Goal: Task Accomplishment & Management: Use online tool/utility

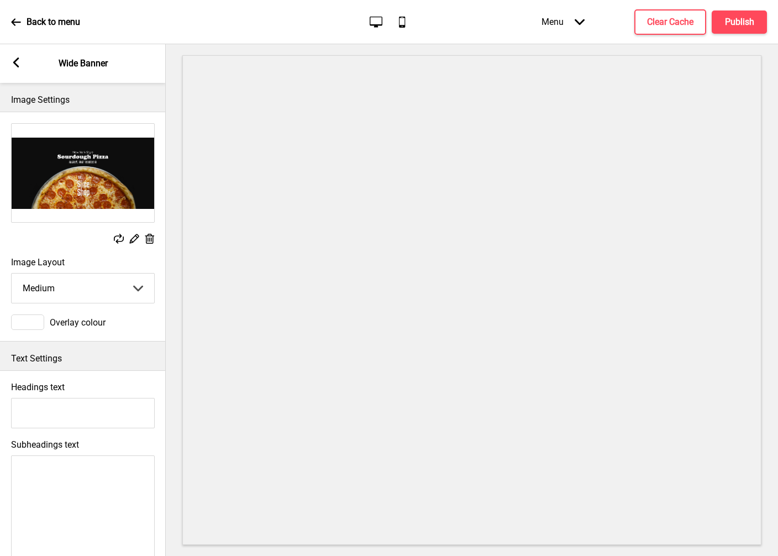
select select "medium"
click at [37, 320] on div at bounding box center [27, 321] width 33 height 15
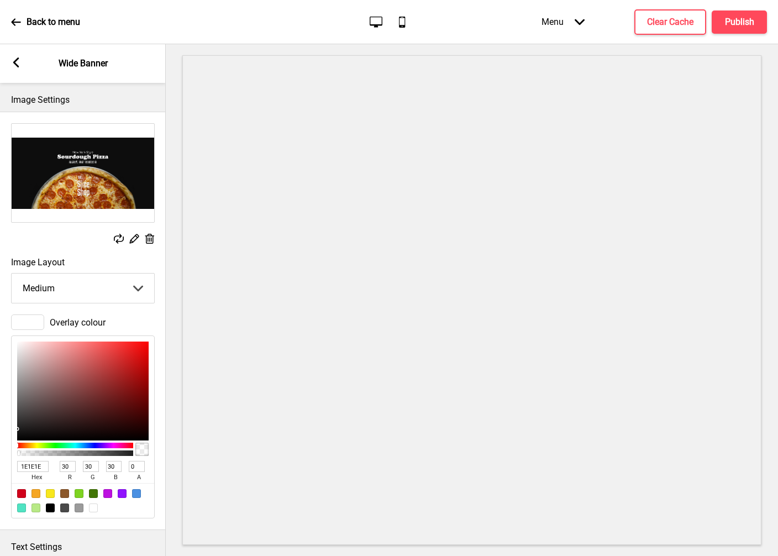
scroll to position [3, 0]
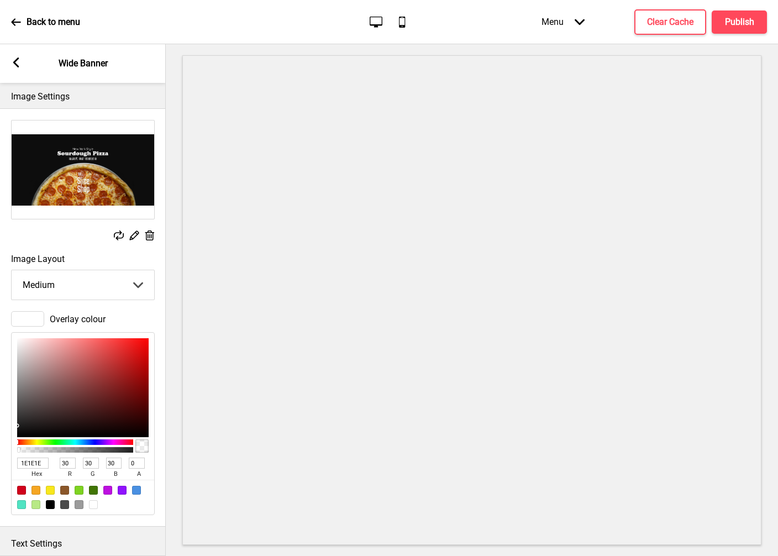
type input "A38E8E"
type input "163"
type input "142"
click at [34, 374] on div at bounding box center [83, 387] width 132 height 99
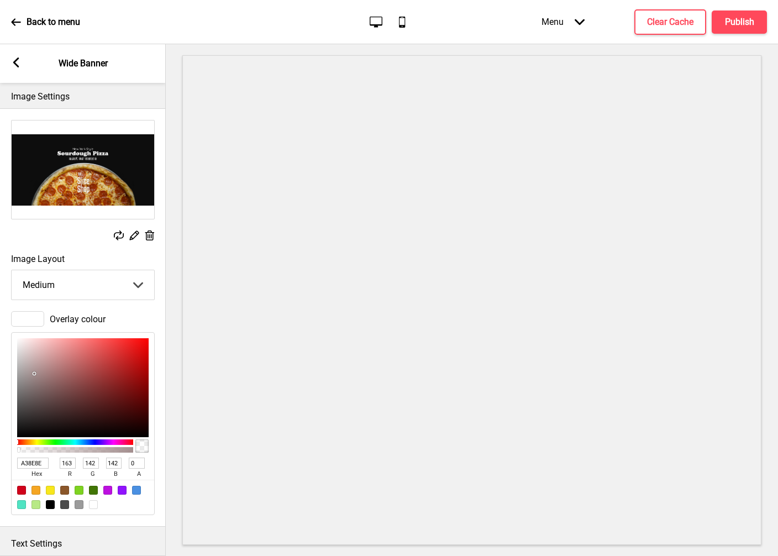
click at [36, 319] on div at bounding box center [27, 318] width 33 height 15
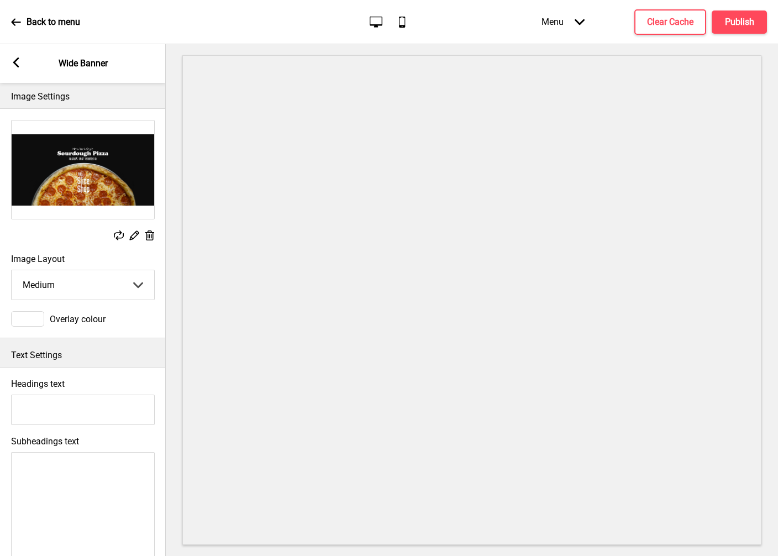
click at [13, 317] on div at bounding box center [27, 318] width 33 height 15
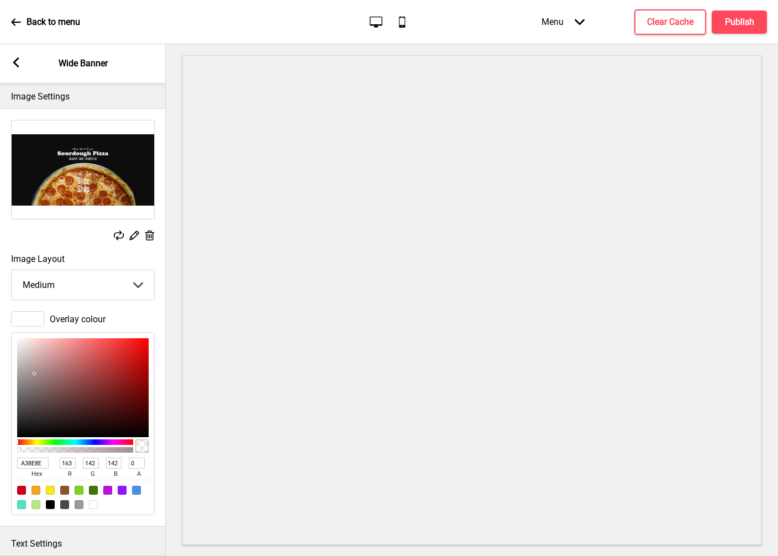
type input "A38F8F"
type input "143"
type input "A39090"
type input "144"
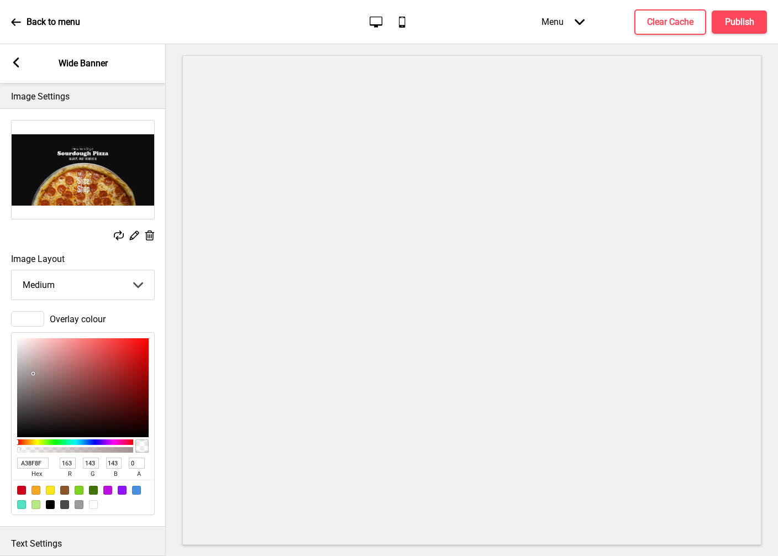
type input "144"
type input "A0A0A0"
type input "160"
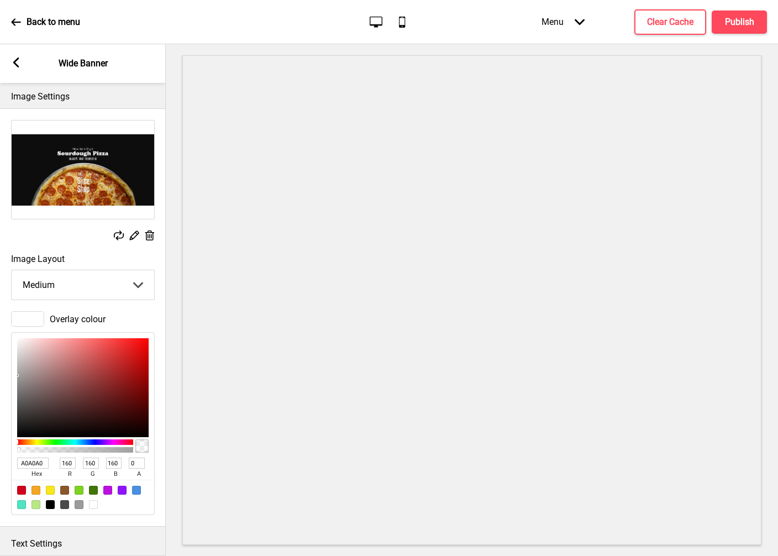
type input "9D9D9D"
type input "157"
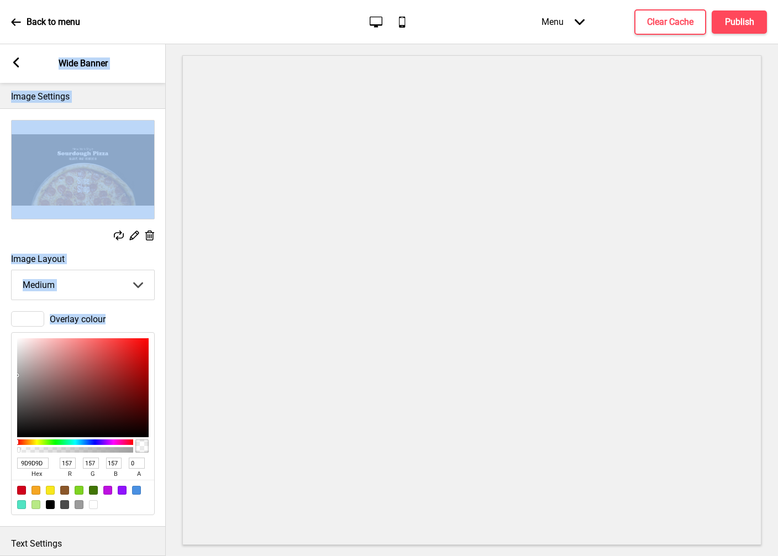
type input "636363"
type input "99"
type input "474747"
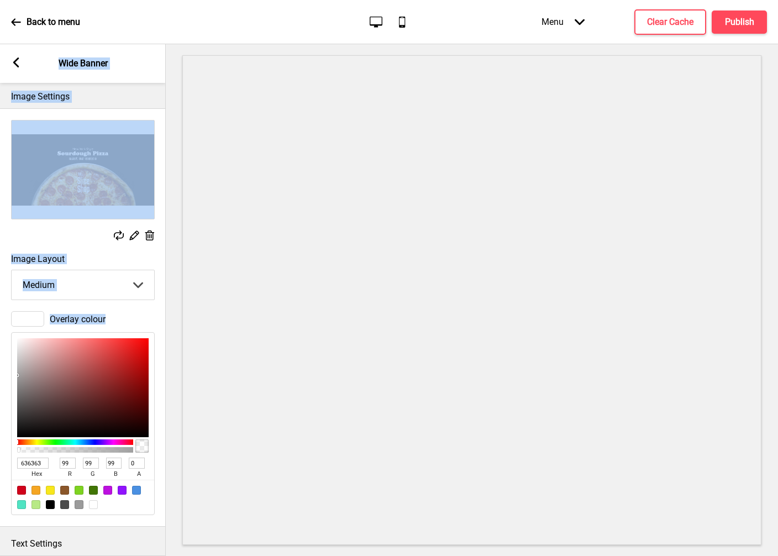
type input "71"
type input "4A4A4A"
type input "74"
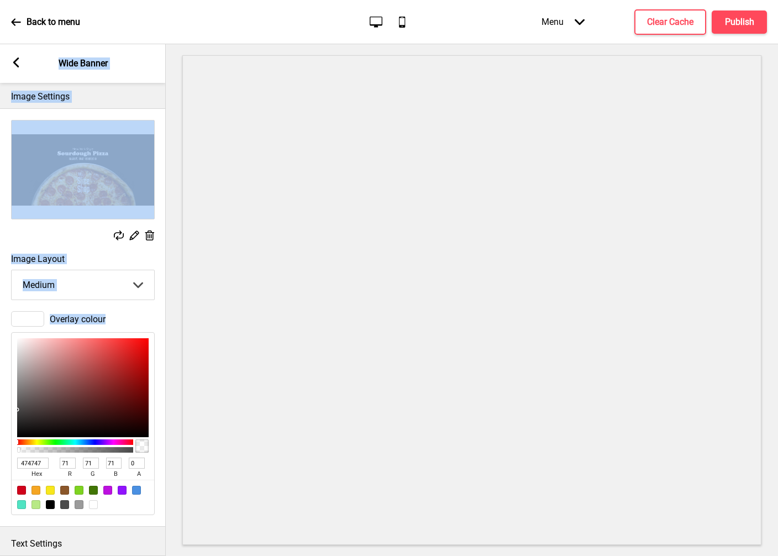
type input "74"
type input "686868"
type input "104"
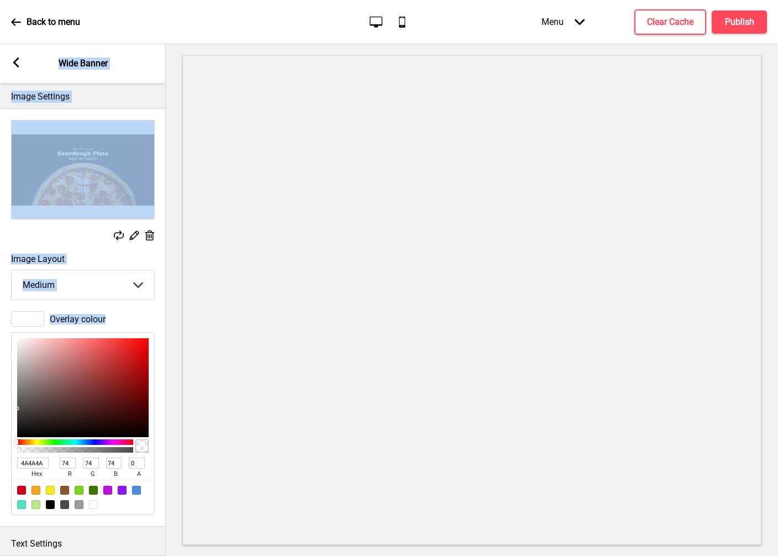
type input "104"
type input "7C7C7C"
type input "124"
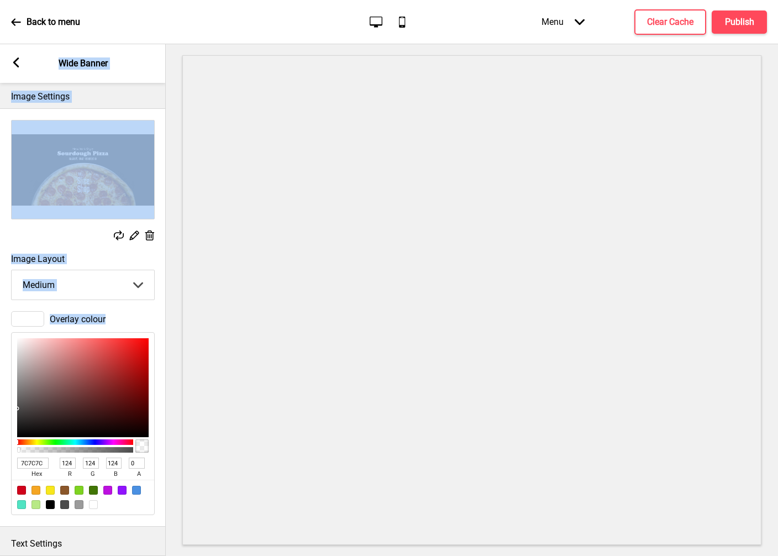
type input "9F9F9F"
type input "159"
type input "B3B3B3"
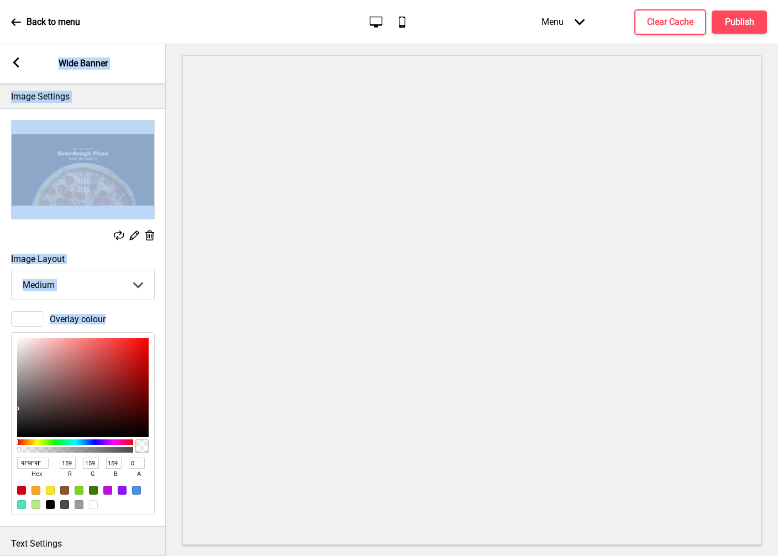
type input "179"
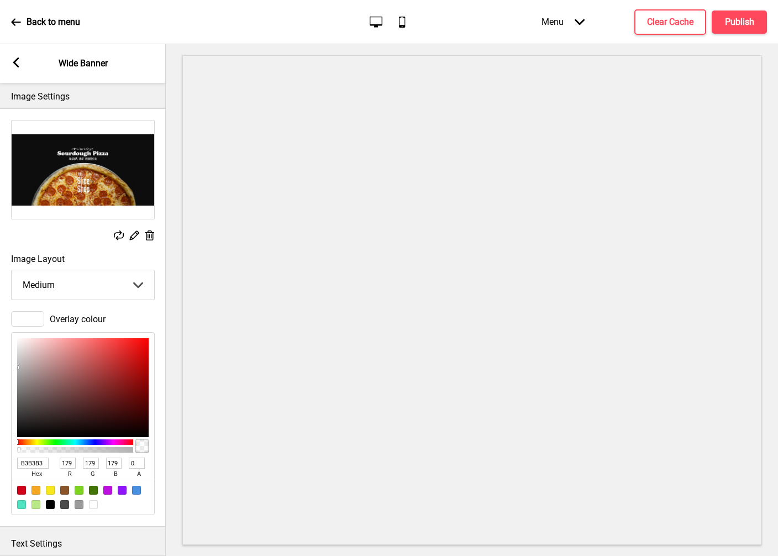
type input "CECECE"
type input "206"
type input "D8D8D8"
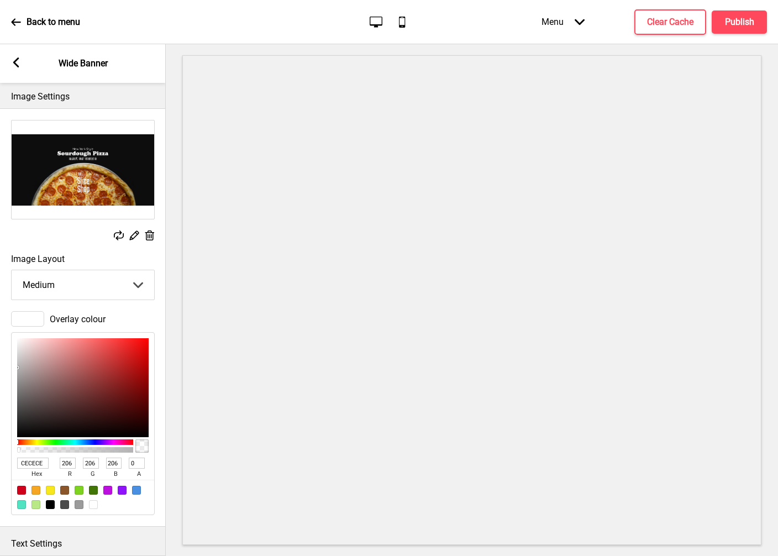
type input "216"
type input "DCDCDC"
type input "220"
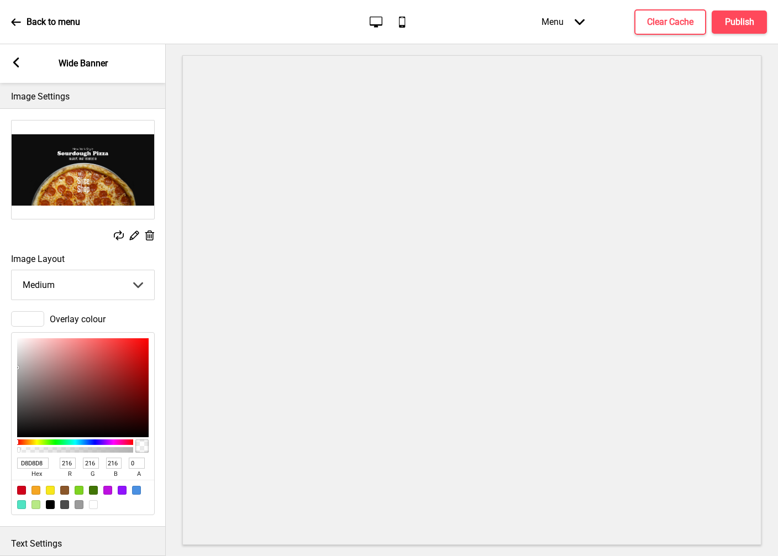
type input "220"
type input "DFDFDF"
type input "223"
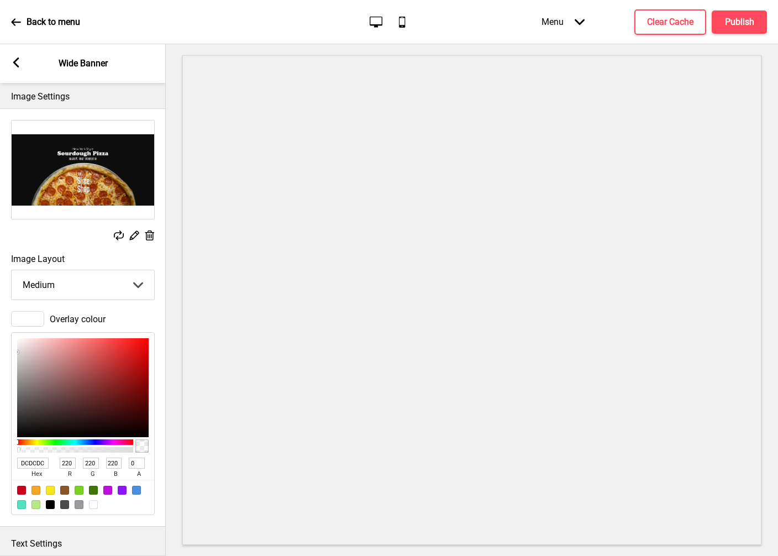
type input "223"
type input "F4F4F4"
type input "244"
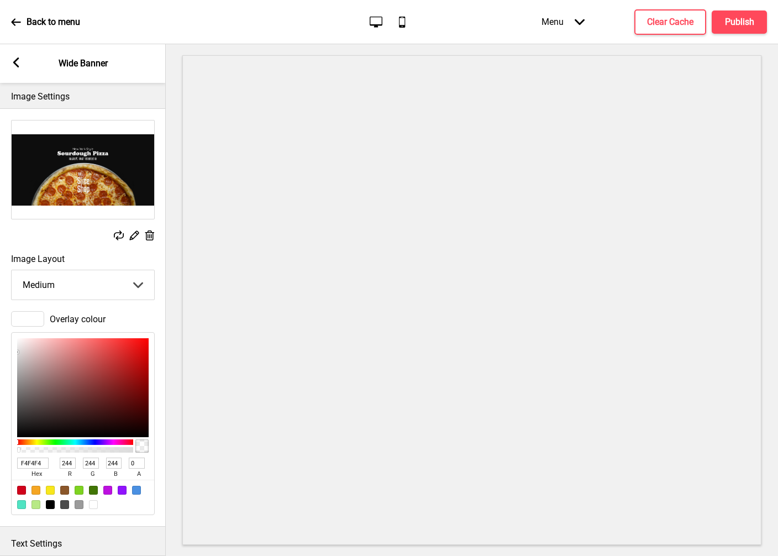
type input "FFFFFF"
type input "255"
drag, startPoint x: 33, startPoint y: 374, endPoint x: 8, endPoint y: 319, distance: 59.8
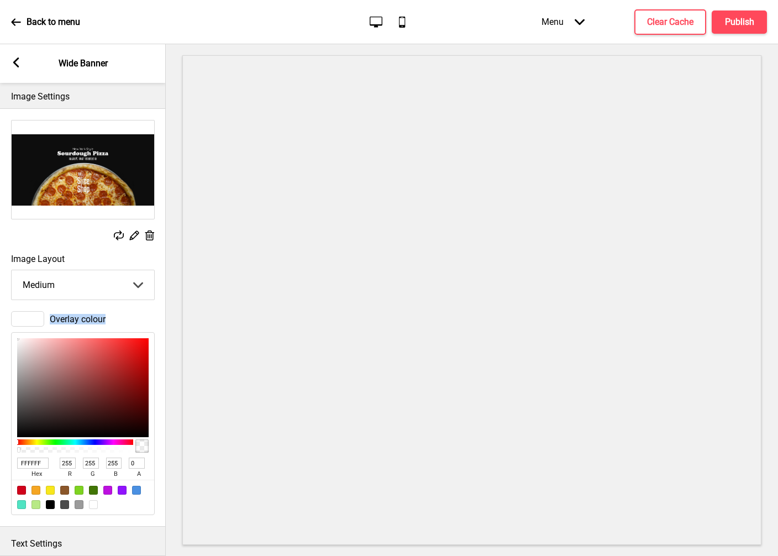
click at [8, 319] on div "Overlay colour FFFFFF hex 255 r 255 g 255 b 0 a" at bounding box center [83, 413] width 166 height 215
type input "9D7070"
type input "157"
type input "112"
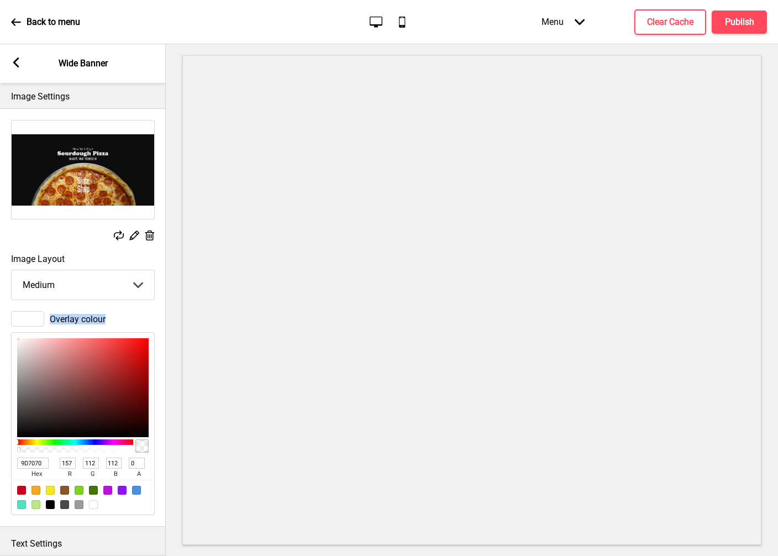
click at [55, 376] on div at bounding box center [83, 387] width 132 height 99
type input "592929"
type input "89"
type input "41"
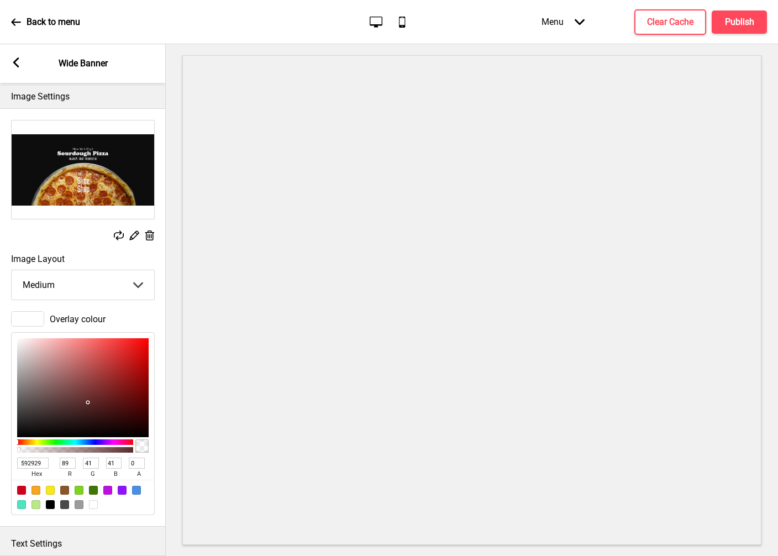
click at [87, 402] on div at bounding box center [83, 387] width 132 height 99
type input "794444"
type input "121"
type input "68"
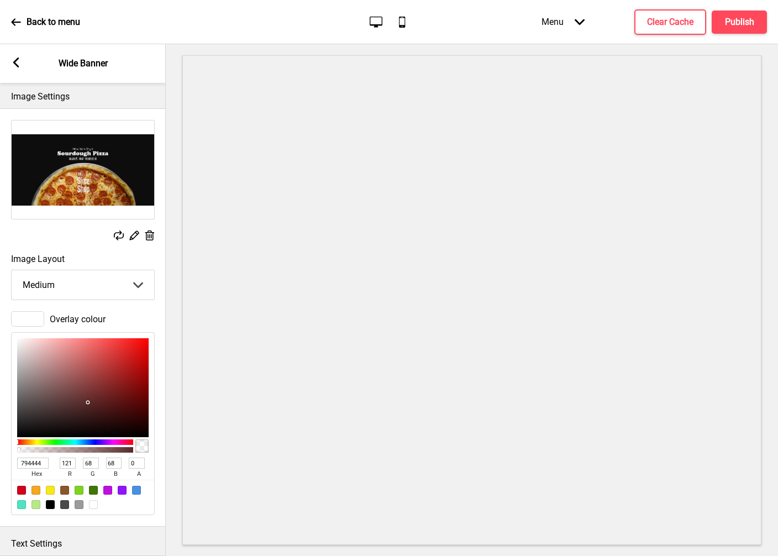
type input "784444"
type input "120"
type input "673F3F"
type input "103"
type input "63"
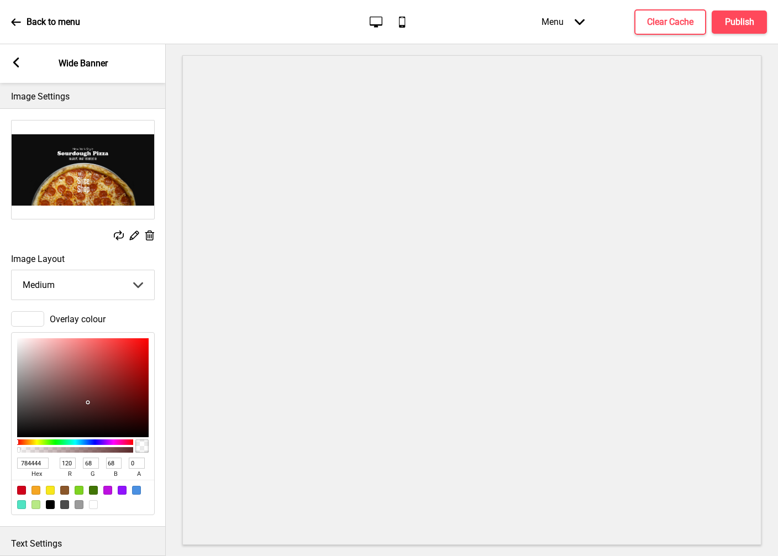
type input "63"
type input "573A3A"
type input "87"
type input "58"
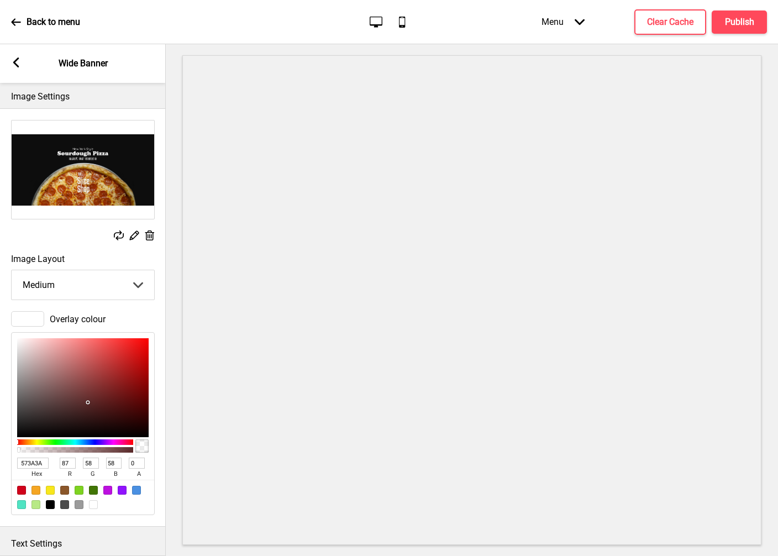
type input "463535"
type input "70"
type input "53"
type input "403333"
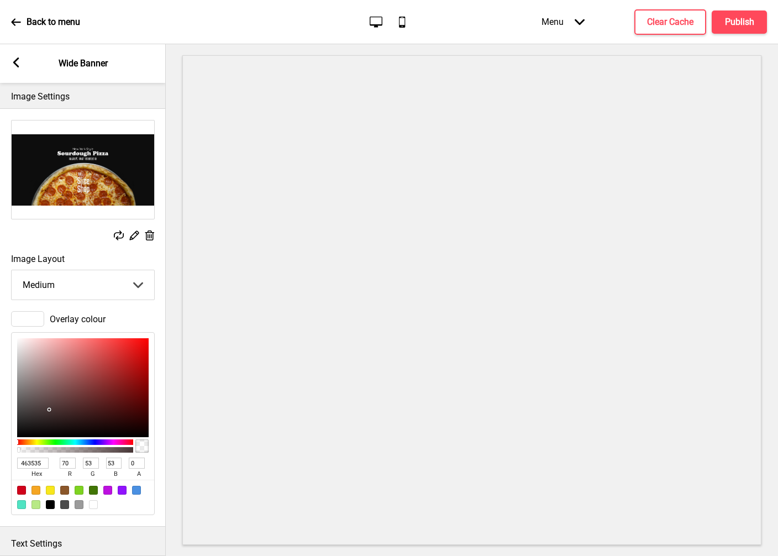
type input "64"
type input "51"
type input "333333"
type input "51"
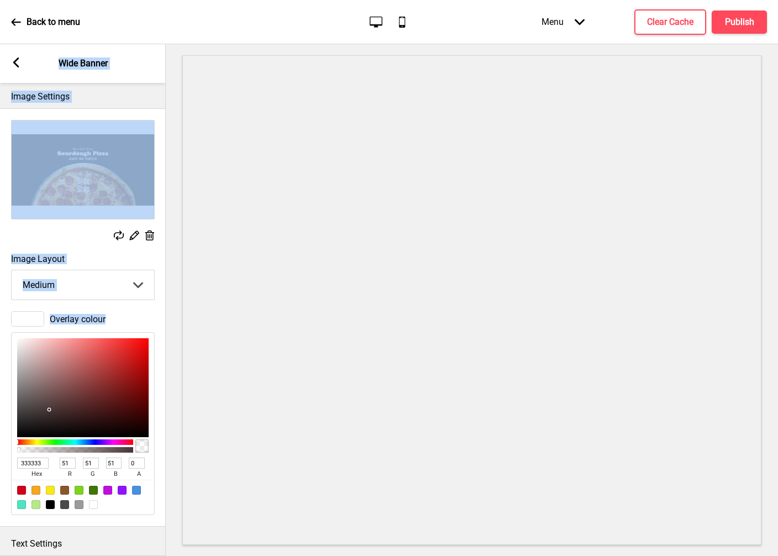
type input "242424"
type input "36"
type input "1D1D1D"
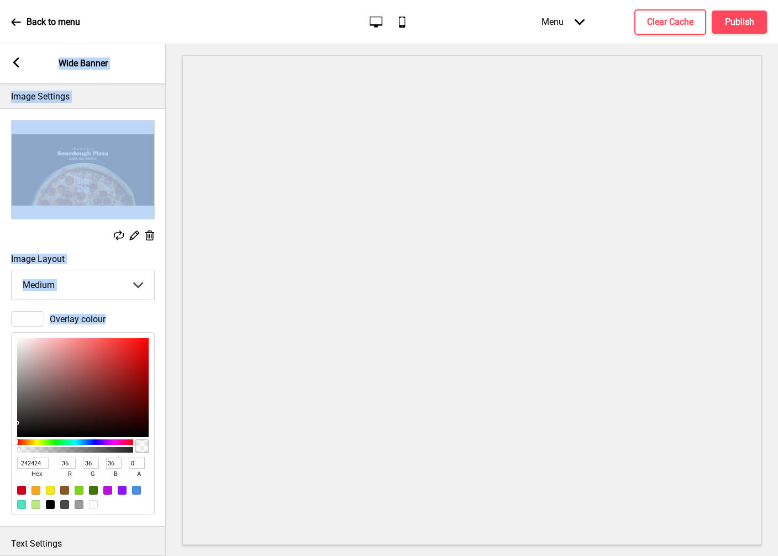
type input "29"
type input "1E1E1E"
type input "30"
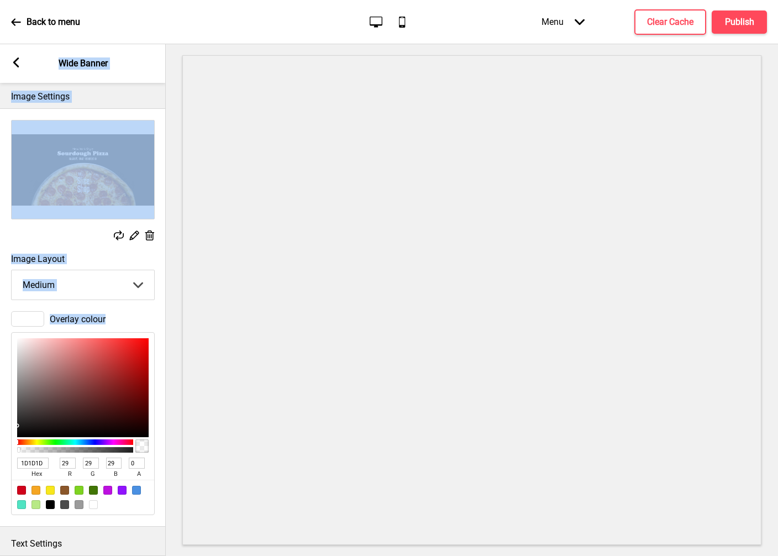
type input "30"
type input "2F2F2F"
type input "47"
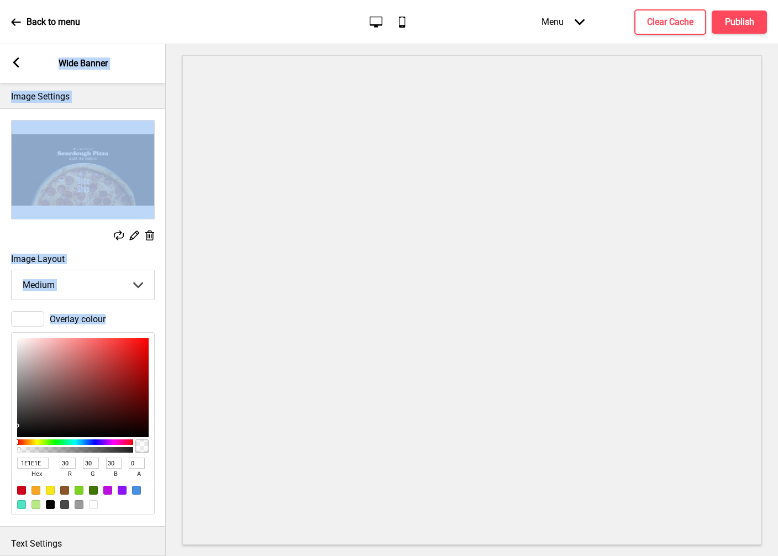
type input "47"
type input "404040"
type input "64"
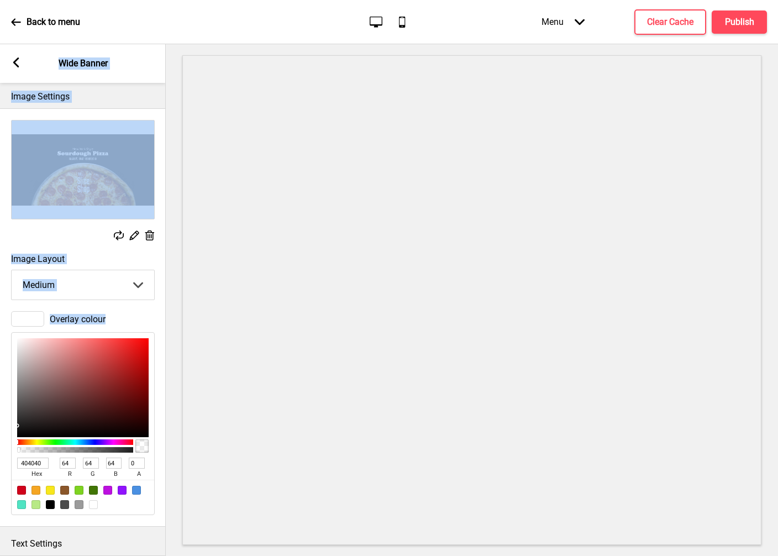
type input "515151"
type input "81"
type input "646464"
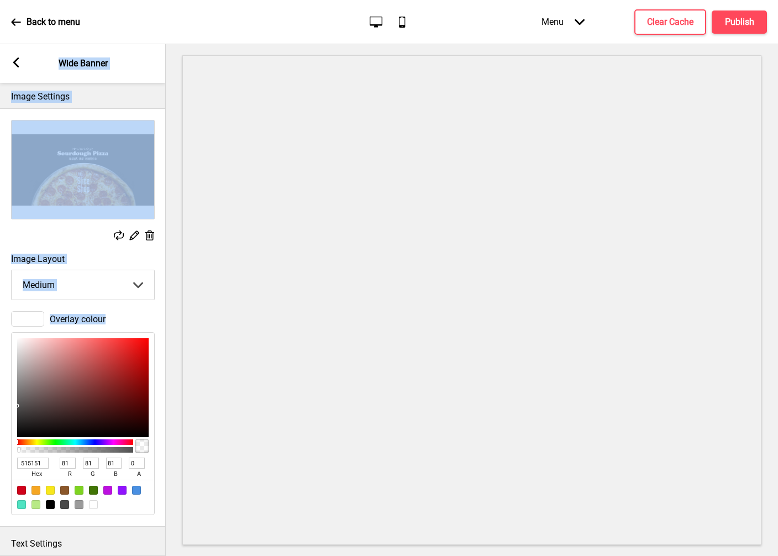
type input "100"
type input "8D8D8D"
type input "141"
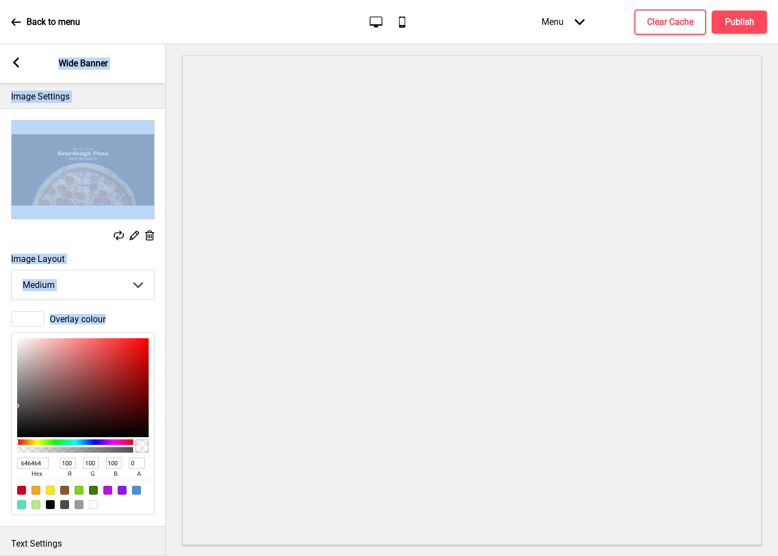
type input "141"
type input "B4B4B4"
type input "180"
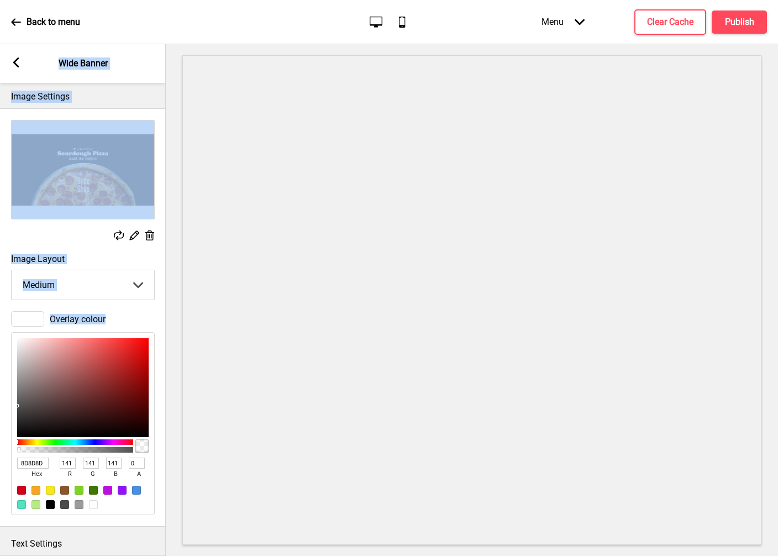
type input "180"
type input "EAEAEA"
type input "234"
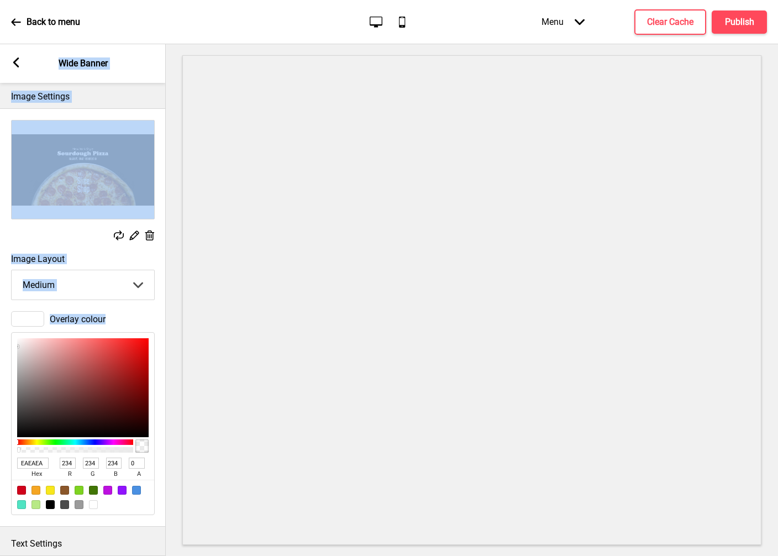
type input "FFFFFF"
type input "255"
drag, startPoint x: 75, startPoint y: 390, endPoint x: -23, endPoint y: 305, distance: 129.7
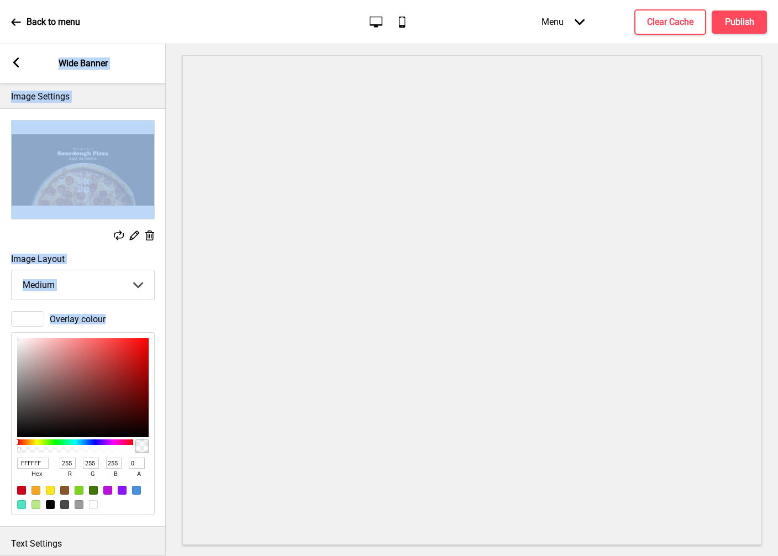
click at [0, 305] on html "Back to menu Desktop Mobile Menu Arrow down Product Page Store Information Chec…" at bounding box center [389, 278] width 778 height 556
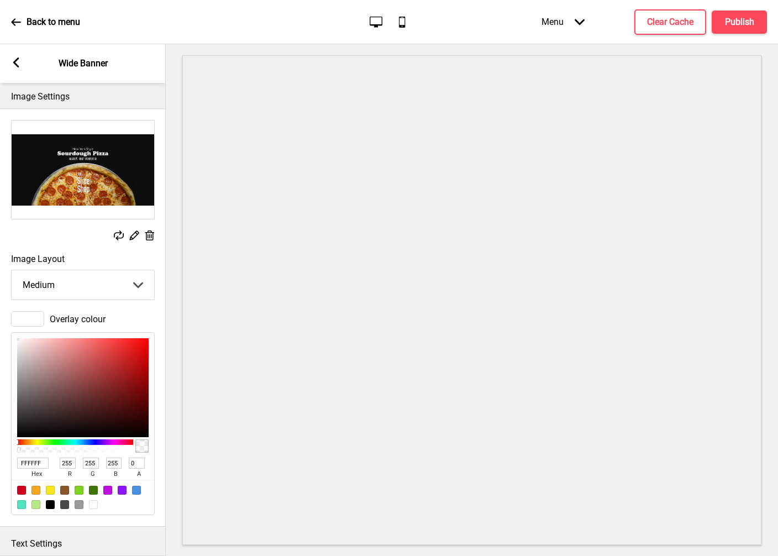
click at [151, 322] on div "Overlay colour" at bounding box center [83, 318] width 144 height 15
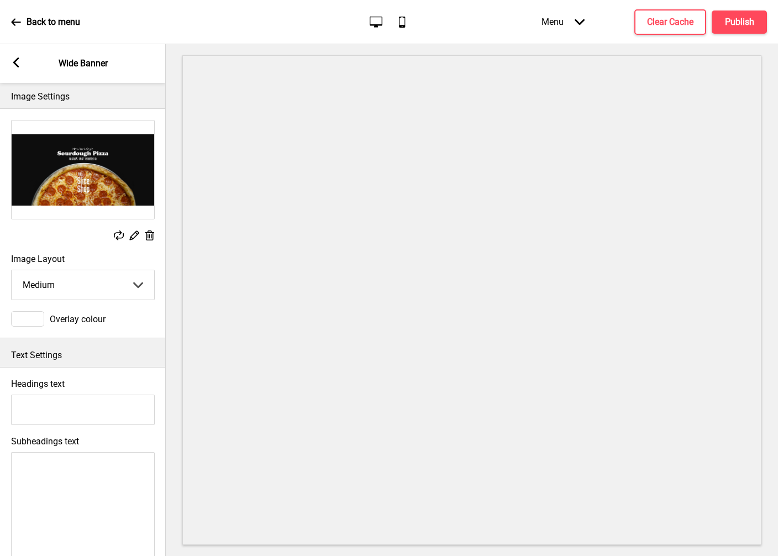
click at [132, 275] on select "Small Medium Large" at bounding box center [83, 284] width 143 height 29
click at [12, 270] on select "Small Medium Large" at bounding box center [83, 284] width 143 height 29
click at [119, 284] on select "Small Medium Large" at bounding box center [83, 284] width 143 height 29
click at [12, 270] on select "Small Medium Large" at bounding box center [83, 284] width 143 height 29
click at [113, 291] on select "Small Medium Large" at bounding box center [83, 284] width 143 height 29
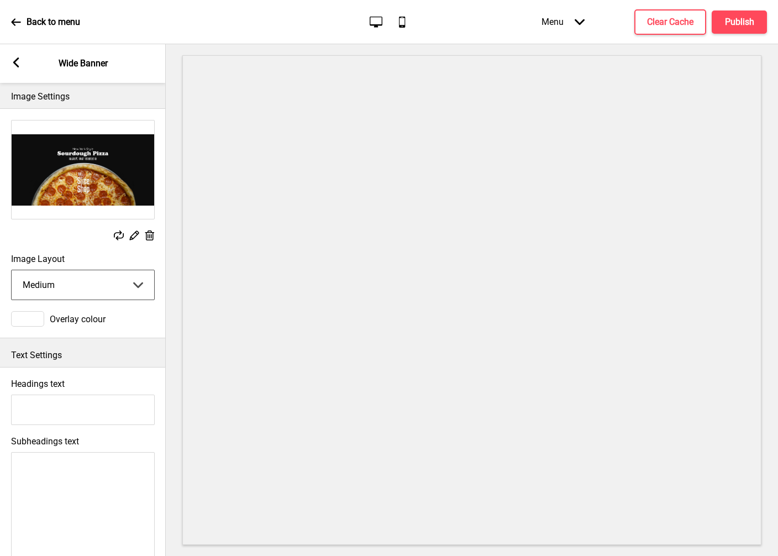
click at [12, 270] on select "Small Medium Large" at bounding box center [83, 284] width 143 height 29
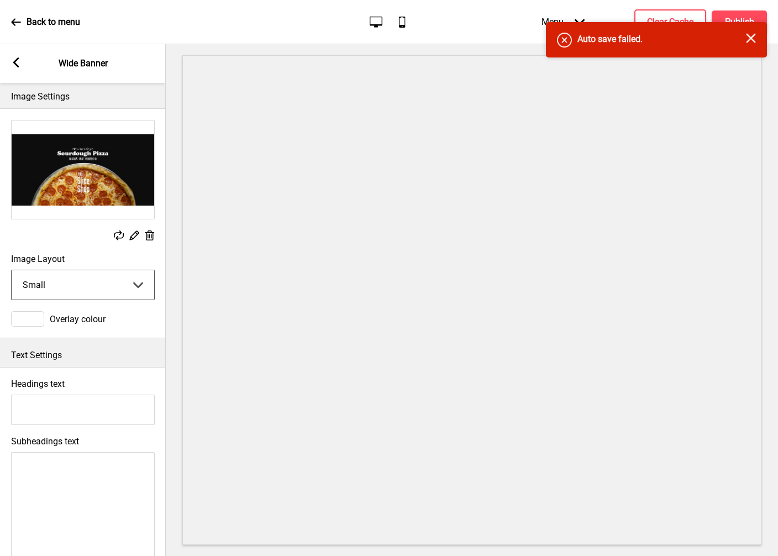
click at [102, 277] on select "Small Medium Large" at bounding box center [83, 284] width 143 height 29
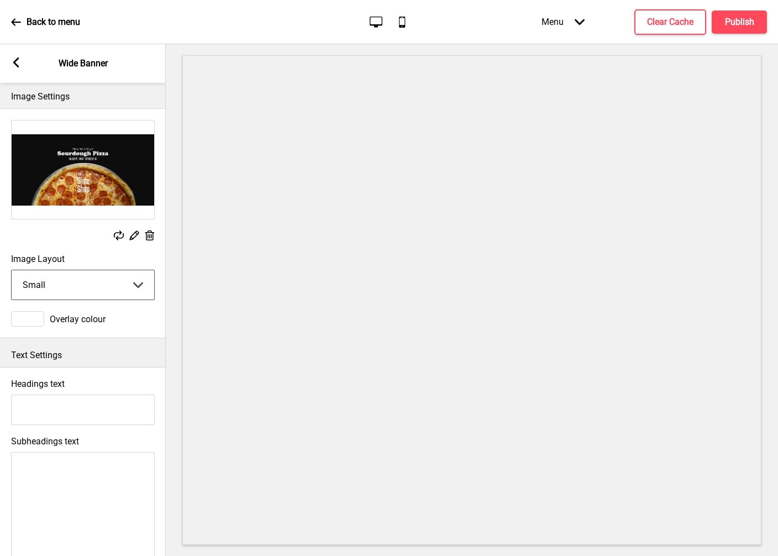
click at [12, 270] on select "Small Medium Large" at bounding box center [83, 284] width 143 height 29
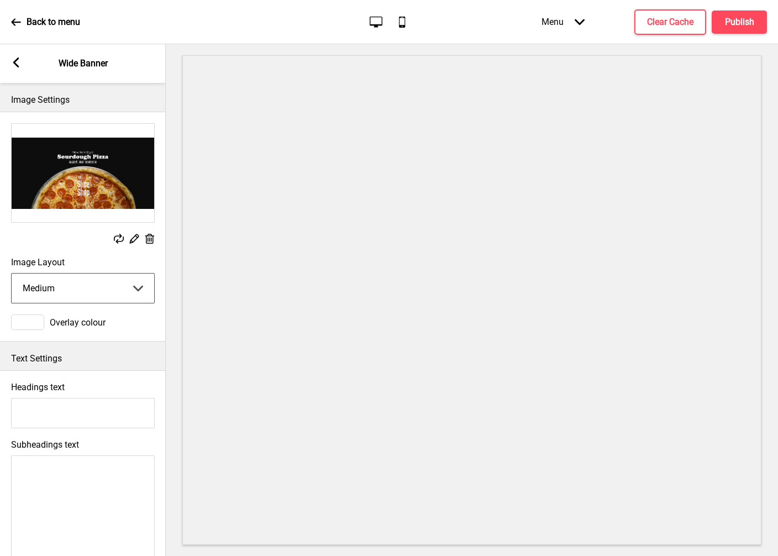
click at [104, 291] on select "Small Medium Large" at bounding box center [83, 288] width 143 height 29
click at [12, 274] on select "Small Medium Large" at bounding box center [83, 288] width 143 height 29
click at [101, 283] on select "Small Medium Large" at bounding box center [83, 288] width 143 height 29
click at [12, 274] on select "Small Medium Large" at bounding box center [83, 288] width 143 height 29
click at [99, 266] on label "Image Layout" at bounding box center [83, 262] width 144 height 11
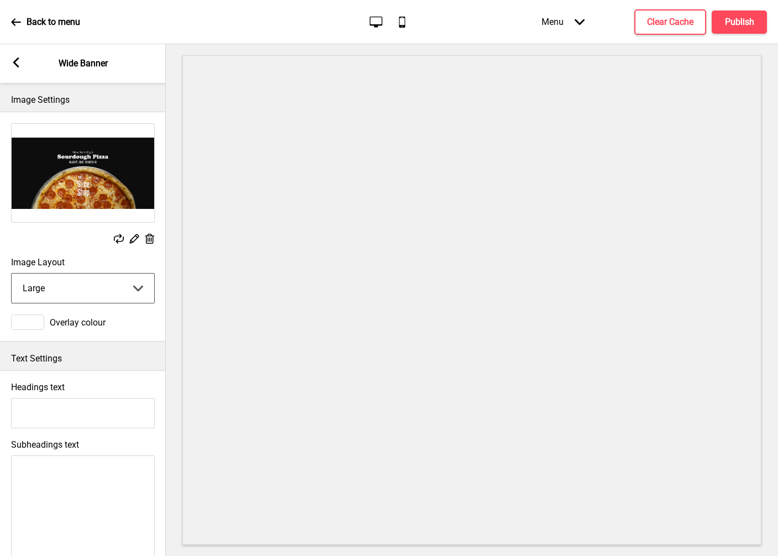
click at [99, 274] on select "Small Medium Large" at bounding box center [83, 288] width 143 height 29
click at [101, 288] on select "Small Medium Large" at bounding box center [83, 288] width 143 height 29
select select "small"
click at [12, 274] on select "Small Medium Large" at bounding box center [83, 288] width 143 height 29
click at [60, 97] on p "Image Settings" at bounding box center [83, 100] width 144 height 12
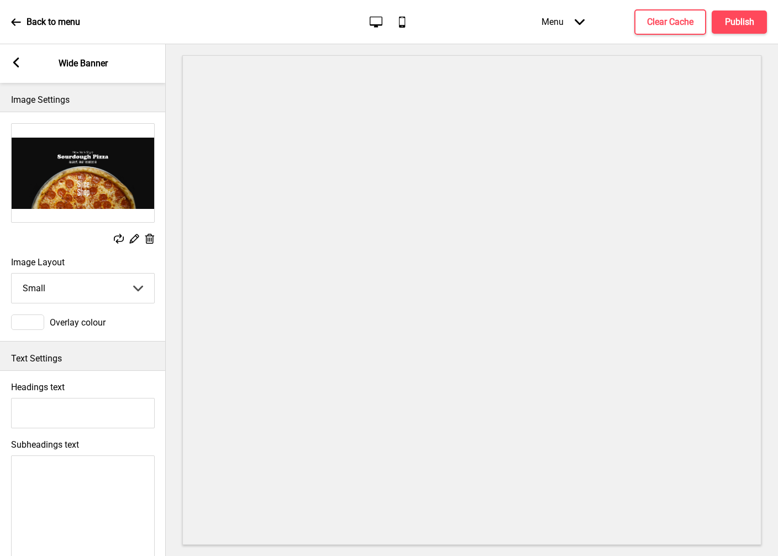
click at [116, 238] on rect at bounding box center [119, 239] width 10 height 10
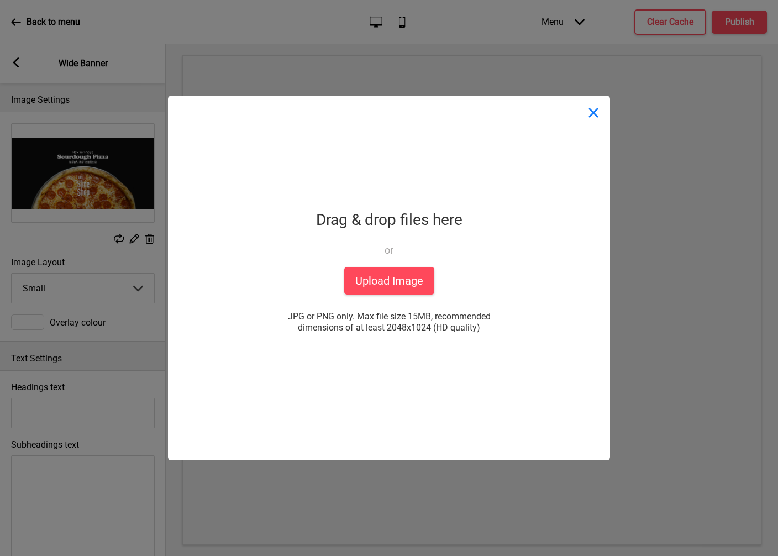
click at [595, 106] on button "Close" at bounding box center [593, 112] width 33 height 33
